Goal: Check status: Check status

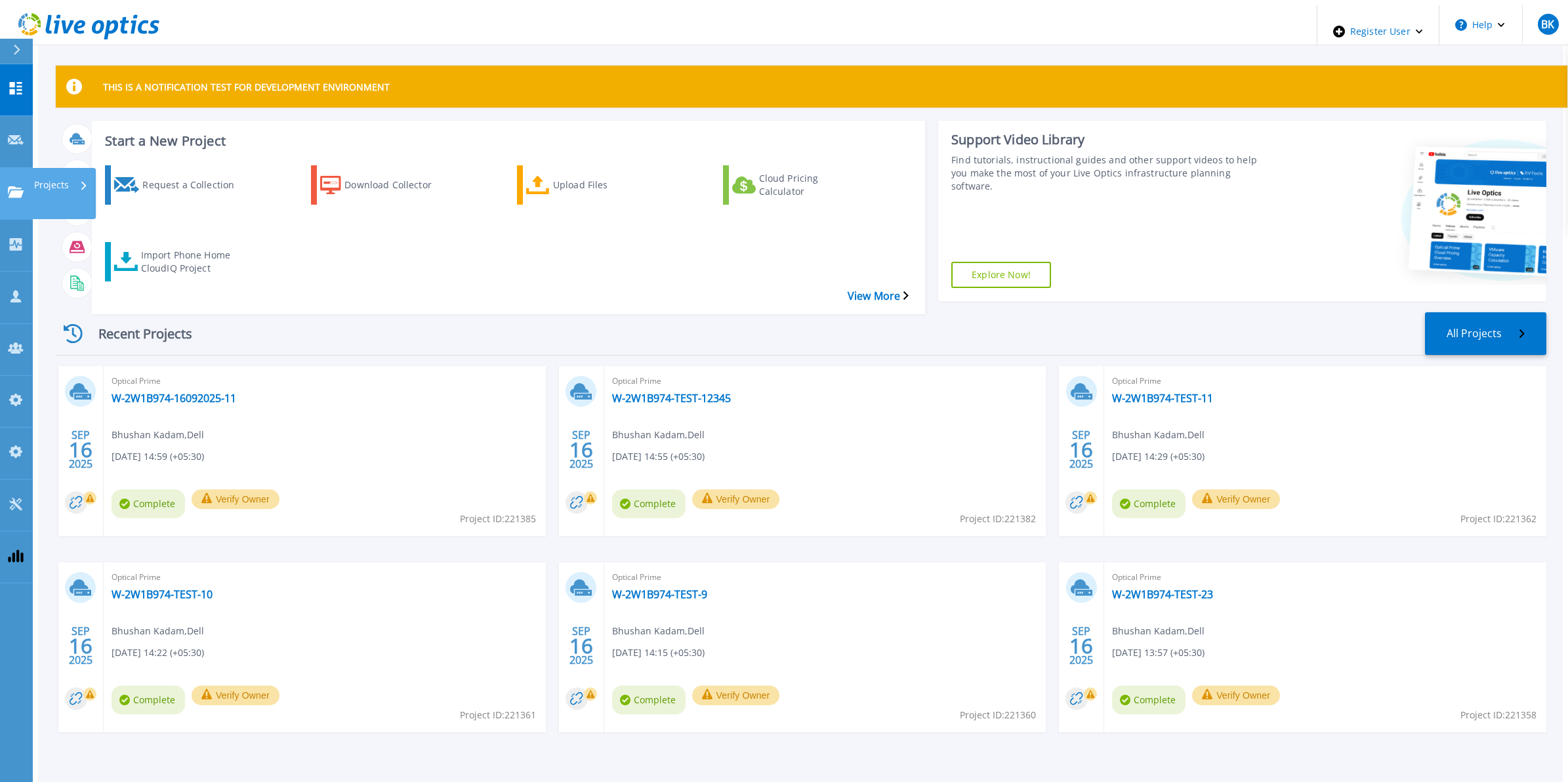
click at [30, 168] on link "Projects Projects" at bounding box center [16, 193] width 33 height 52
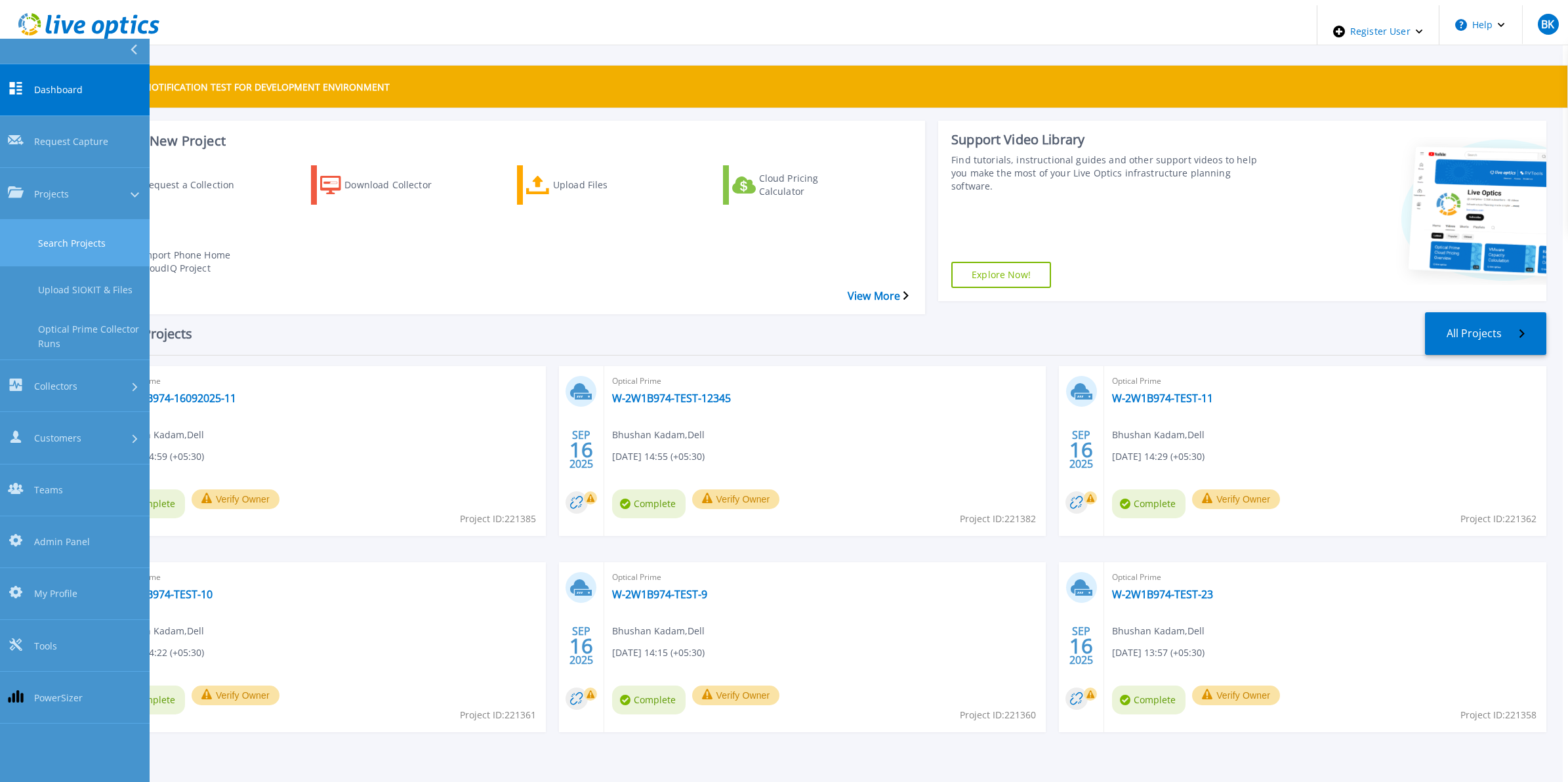
click at [93, 220] on link "Search Projects" at bounding box center [75, 243] width 150 height 47
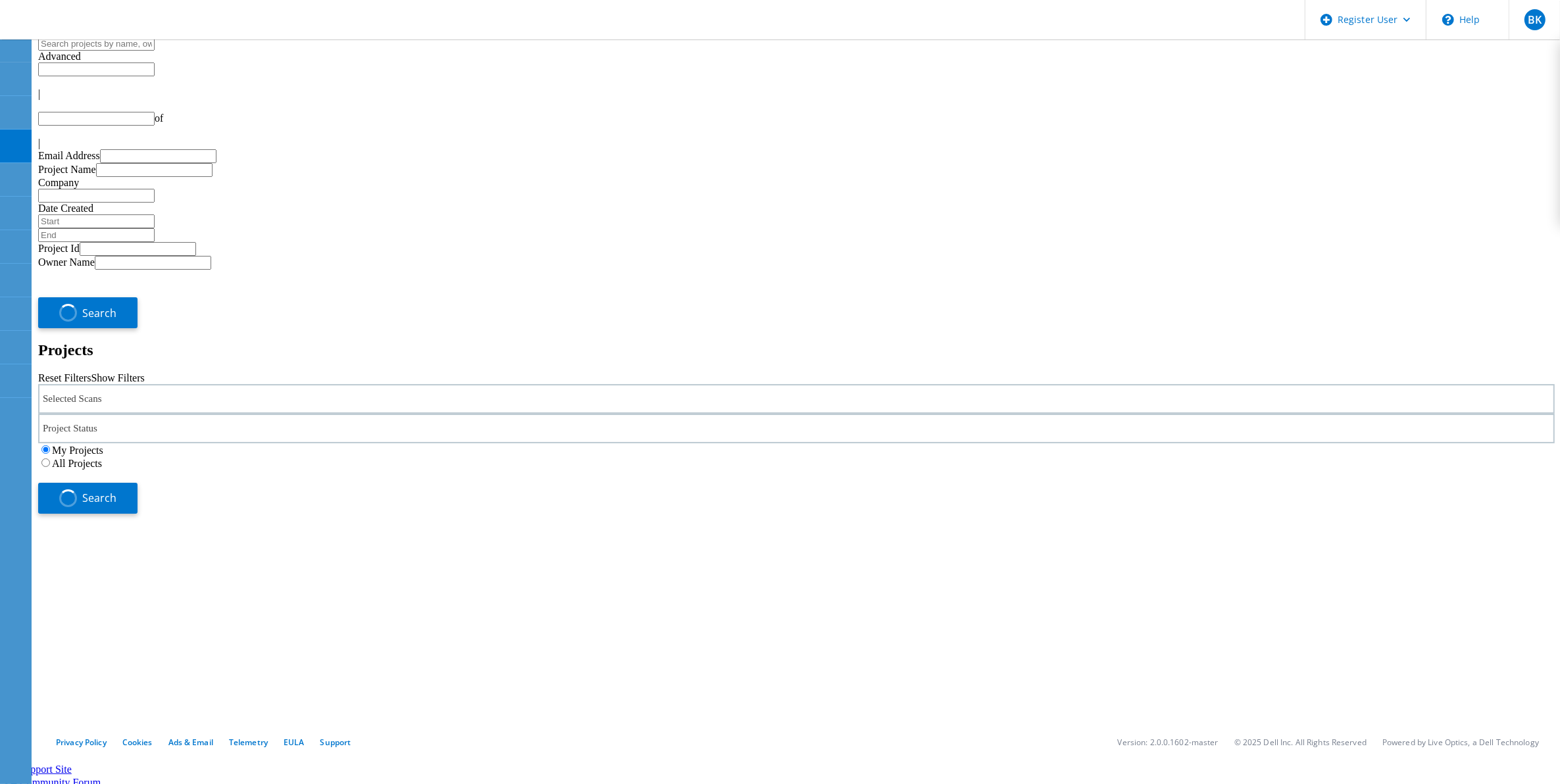
type input "1"
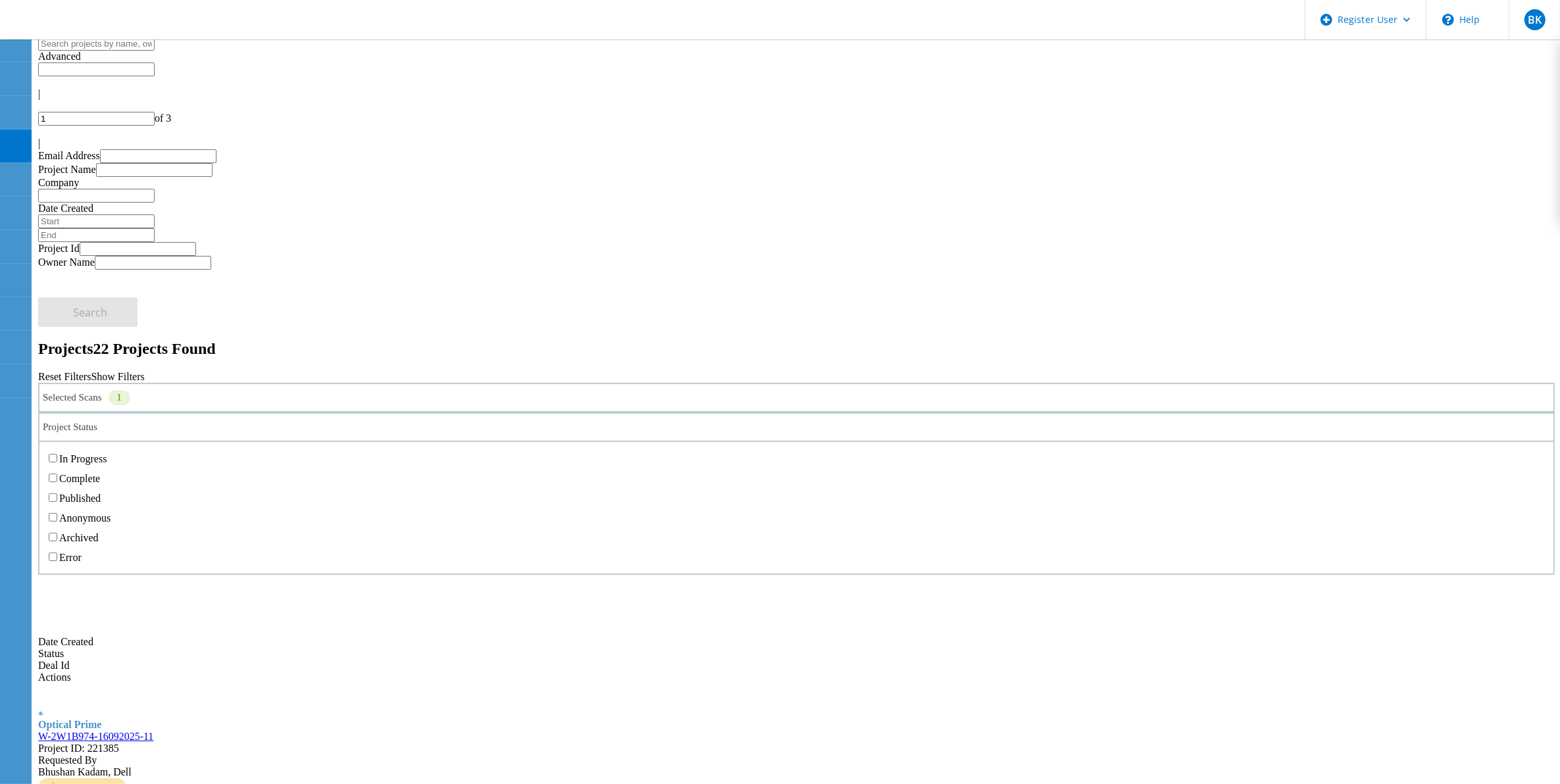
click at [706, 413] on div "Project Status" at bounding box center [796, 427] width 1516 height 30
click at [106, 453] on label "In Progress" at bounding box center [83, 459] width 47 height 12
click at [57, 454] on input "In Progress" at bounding box center [53, 458] width 8 height 8
click at [138, 481] on button "Search" at bounding box center [87, 496] width 99 height 30
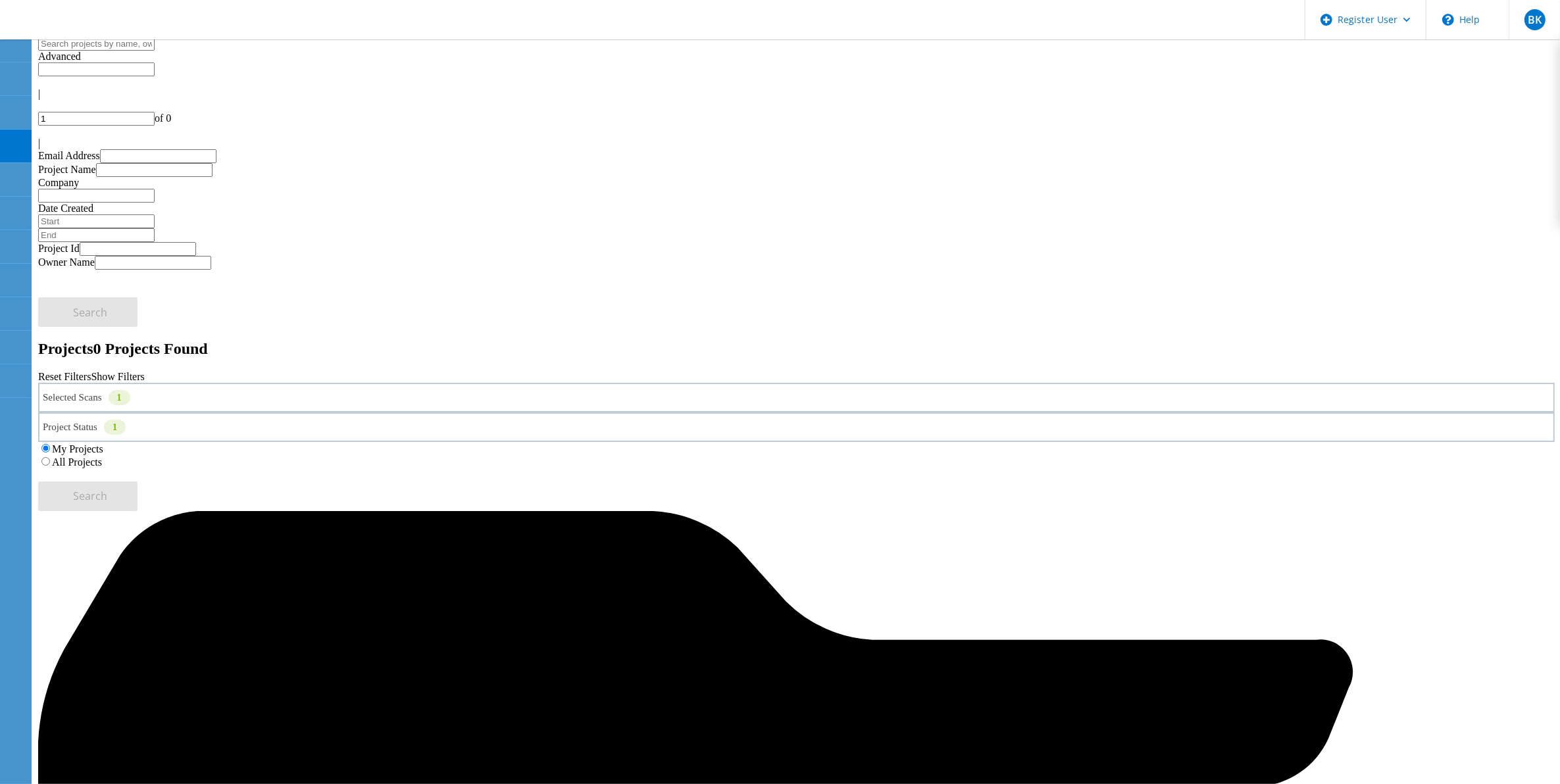
click at [334, 383] on div "Selected Scans 1" at bounding box center [796, 398] width 1516 height 30
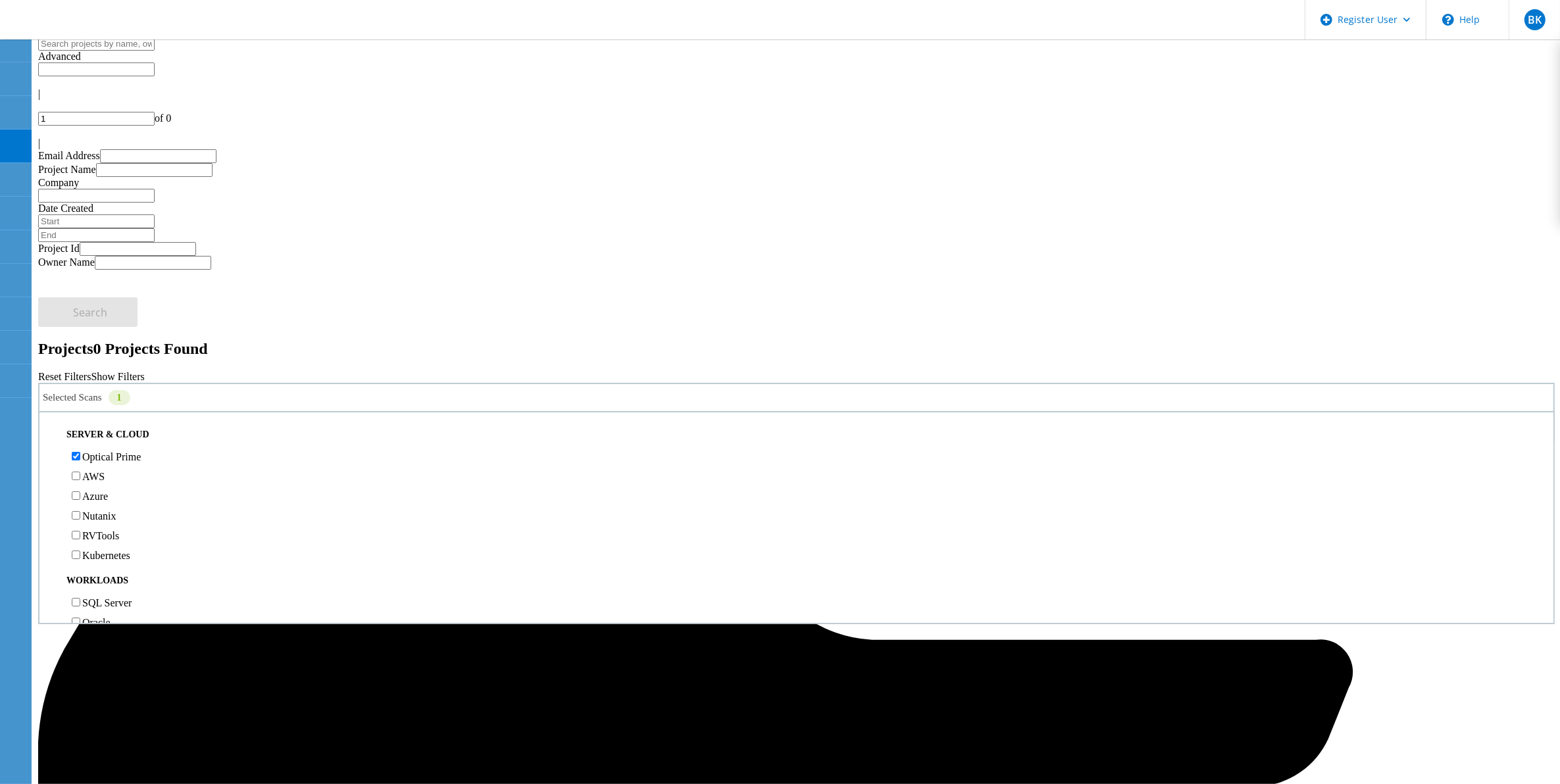
click at [334, 383] on div "Selected Scans 1" at bounding box center [796, 398] width 1516 height 30
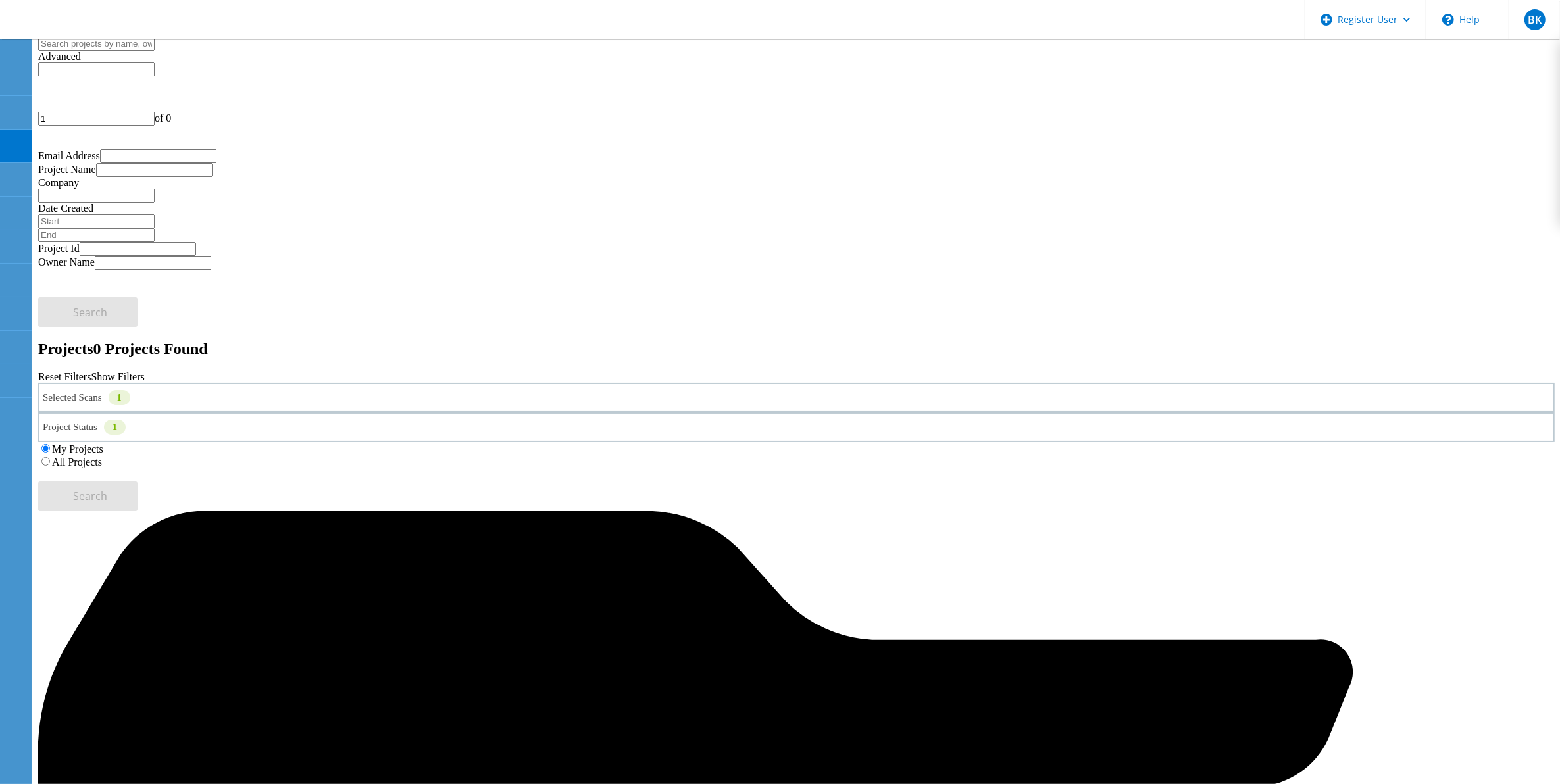
click at [102, 456] on label "All Projects" at bounding box center [77, 462] width 50 height 12
click at [50, 457] on input "All Projects" at bounding box center [45, 461] width 8 height 8
click at [103, 443] on label "My Projects" at bounding box center [78, 449] width 51 height 12
click at [50, 444] on input "My Projects" at bounding box center [45, 448] width 8 height 8
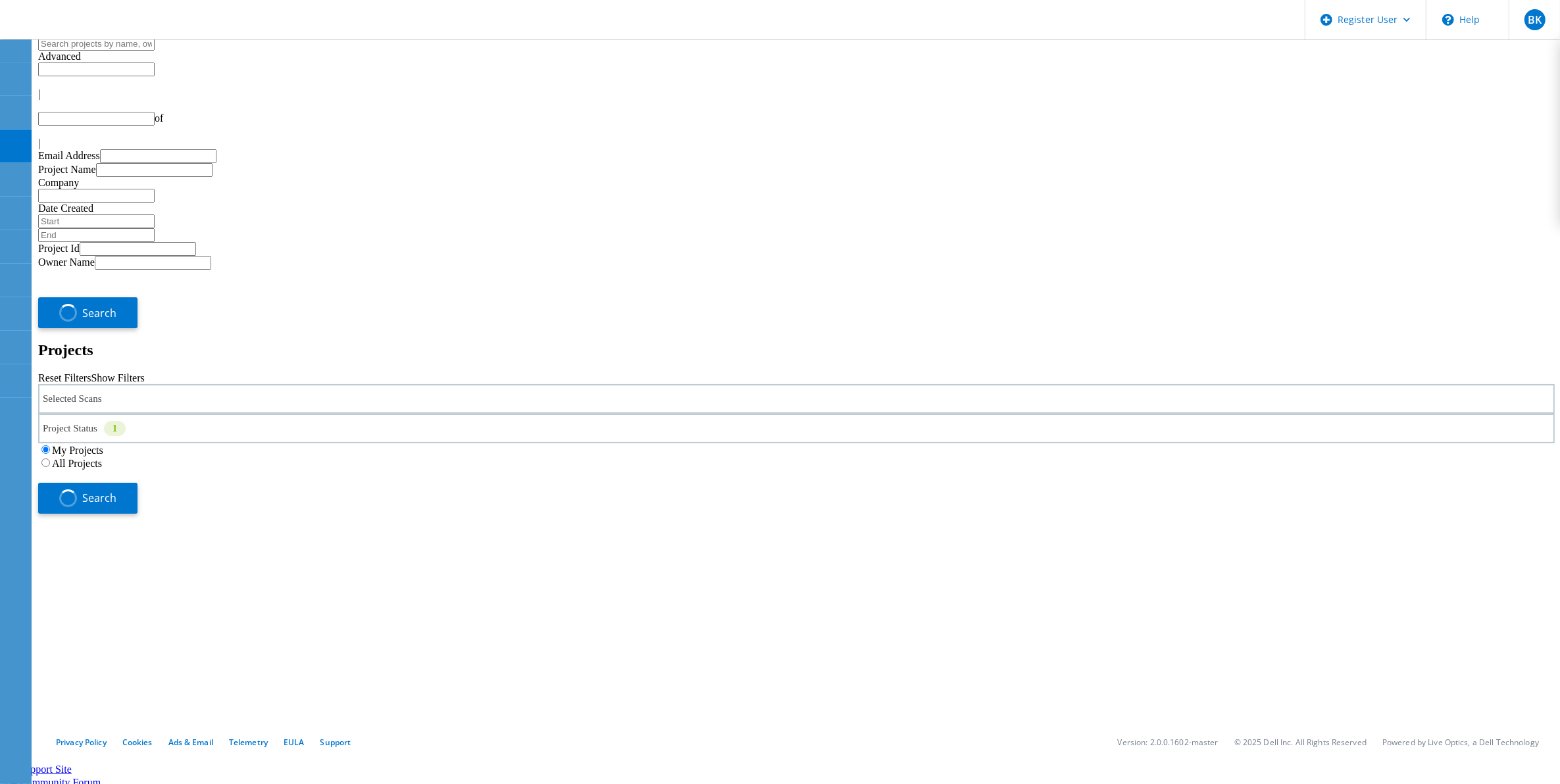
type input "1"
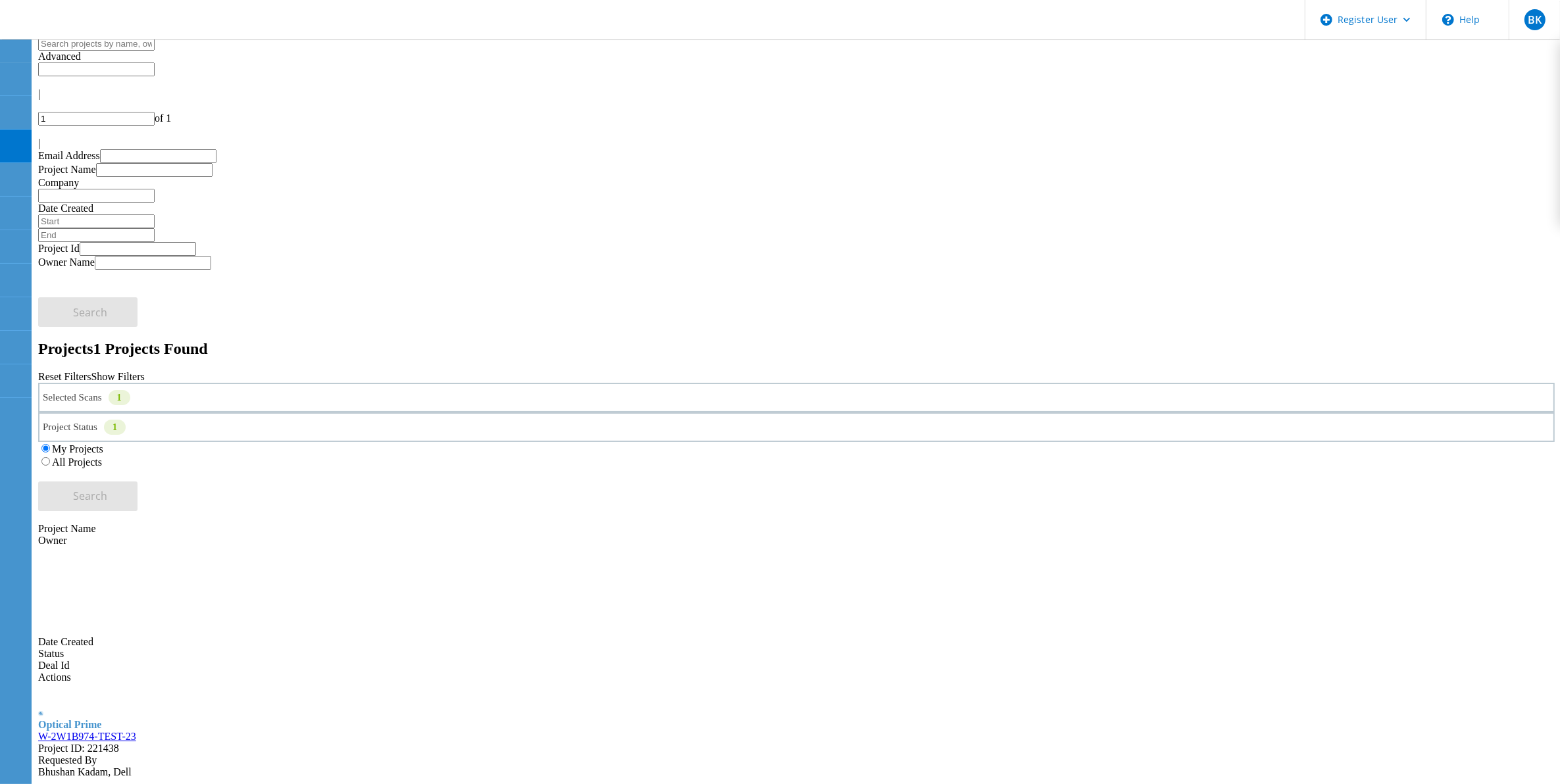
click at [136, 731] on link "W-2W1B974-TEST-23" at bounding box center [87, 737] width 98 height 12
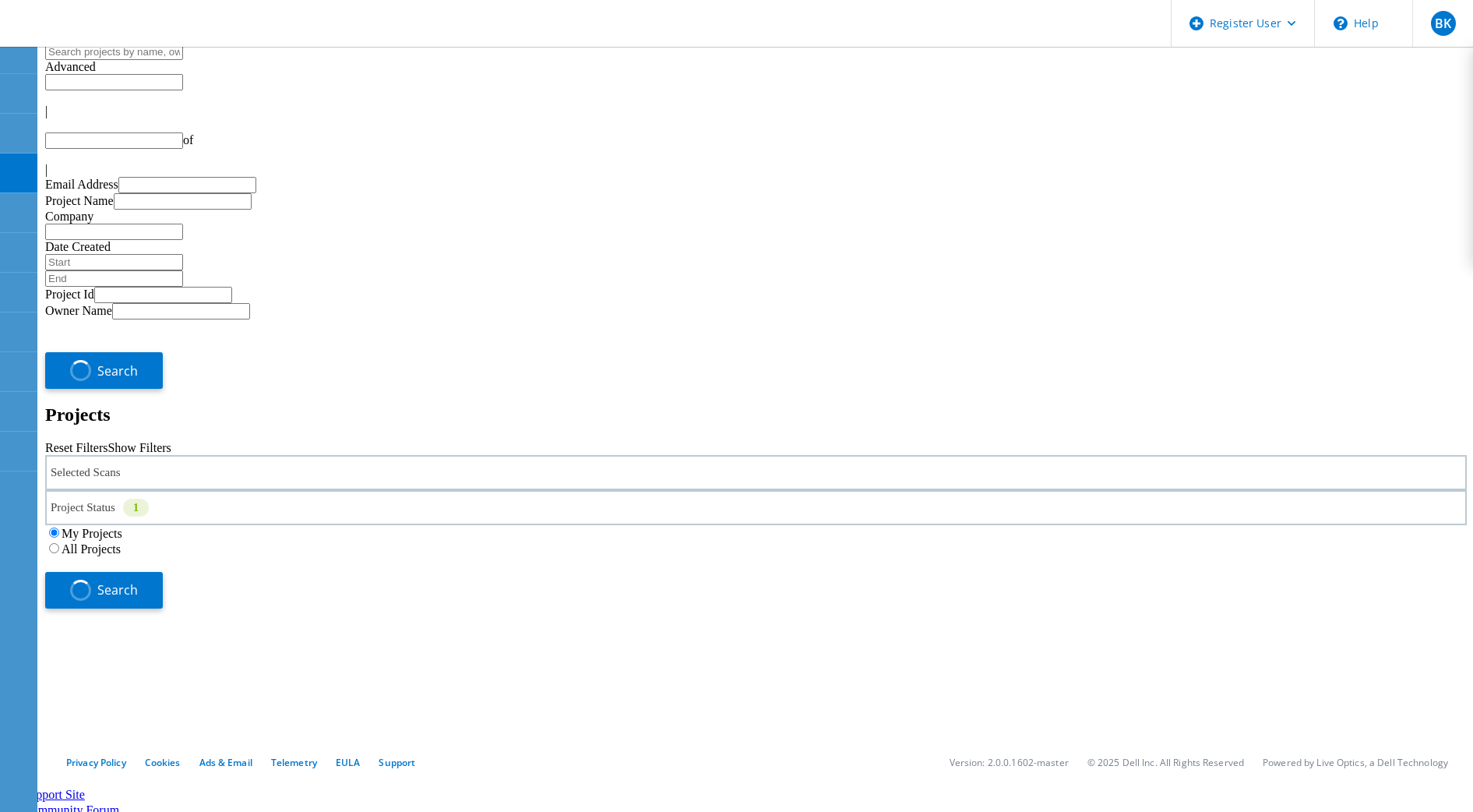
type input "1"
